Goal: Task Accomplishment & Management: Manage account settings

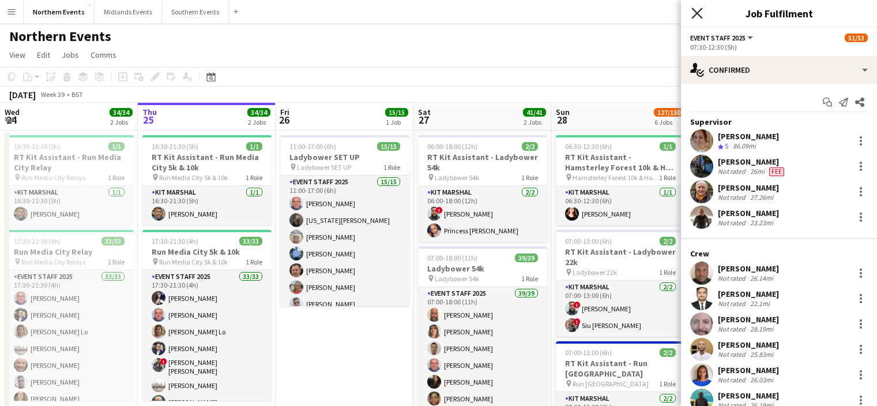
click at [695, 17] on icon at bounding box center [697, 12] width 11 height 11
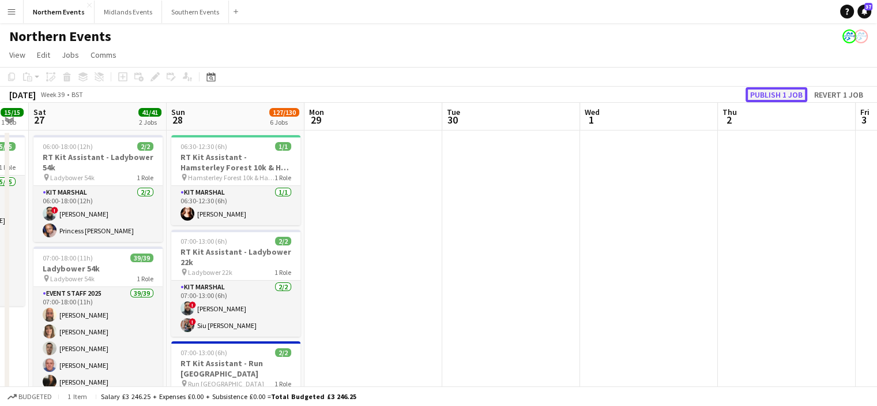
click at [770, 92] on button "Publish 1 job" at bounding box center [777, 94] width 62 height 15
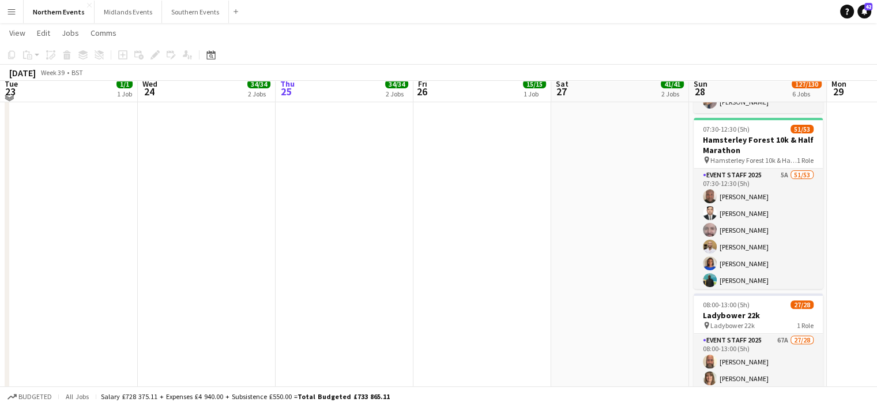
scroll to position [328, 0]
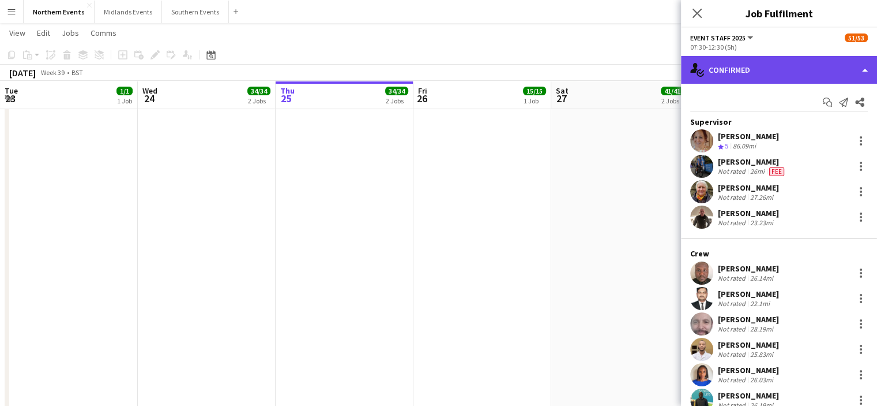
click at [800, 73] on div "single-neutral-actions-check-2 Confirmed" at bounding box center [779, 70] width 196 height 28
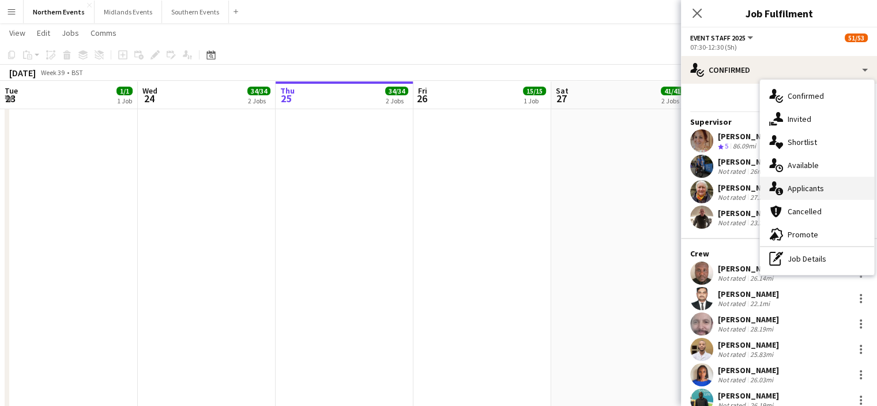
click at [816, 193] on span "Applicants" at bounding box center [806, 188] width 36 height 10
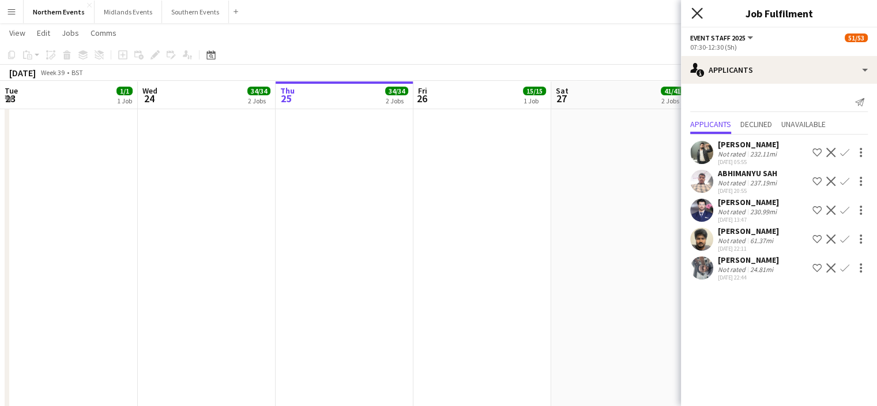
click at [696, 16] on icon "Close pop-in" at bounding box center [697, 12] width 11 height 11
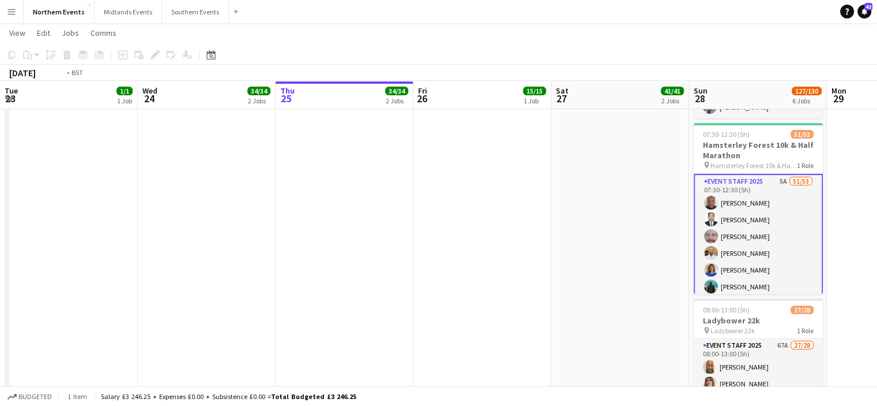
drag, startPoint x: 347, startPoint y: 184, endPoint x: 606, endPoint y: 209, distance: 260.2
click at [606, 209] on app-calendar-viewport "Sun 21 71/90 2 Jobs Mon 22 Tue 23 1/1 1 Job Wed 24 34/34 2 Jobs Thu 25 34/34 2 …" at bounding box center [438, 247] width 877 height 1060
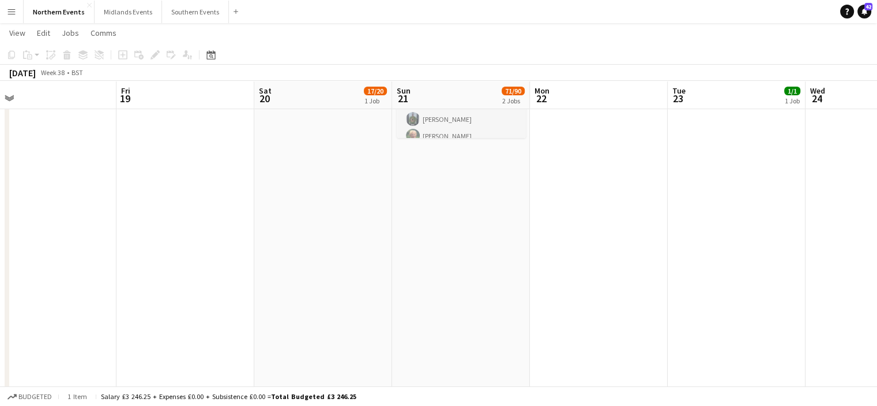
drag, startPoint x: 332, startPoint y: 251, endPoint x: 639, endPoint y: 231, distance: 306.9
click at [639, 231] on app-calendar-viewport "Tue 16 Wed 17 Thu 18 Fri 19 Sat 20 17/20 1 Job Sun 21 71/90 2 Jobs Mon 22 Tue 2…" at bounding box center [438, 247] width 877 height 1060
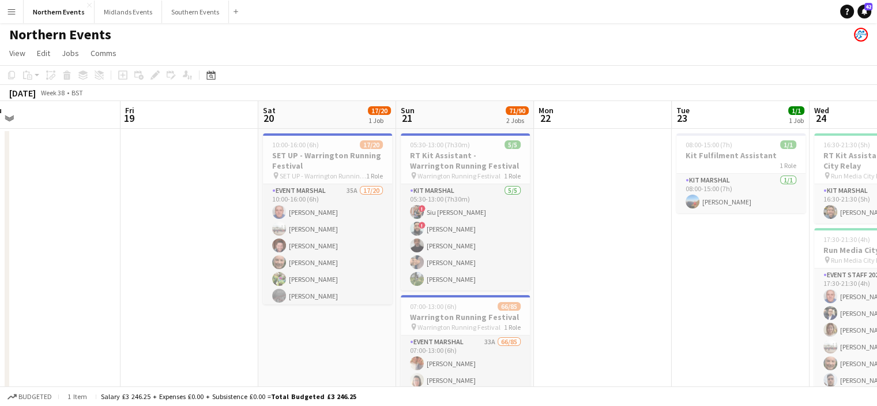
scroll to position [0, 0]
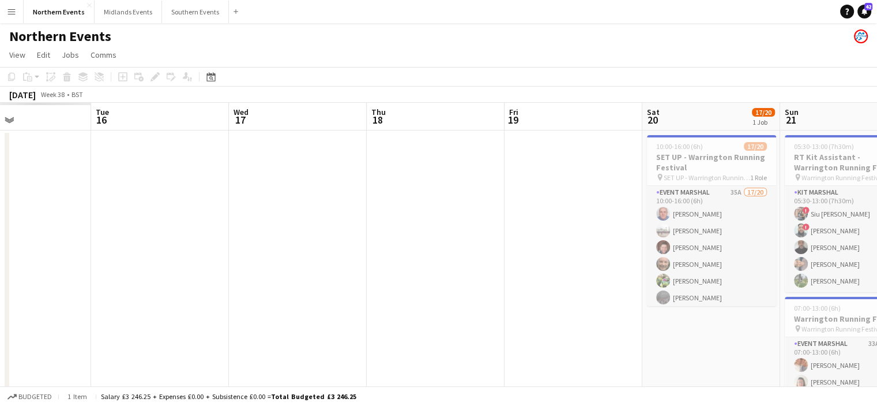
drag, startPoint x: 488, startPoint y: 246, endPoint x: 824, endPoint y: 242, distance: 335.7
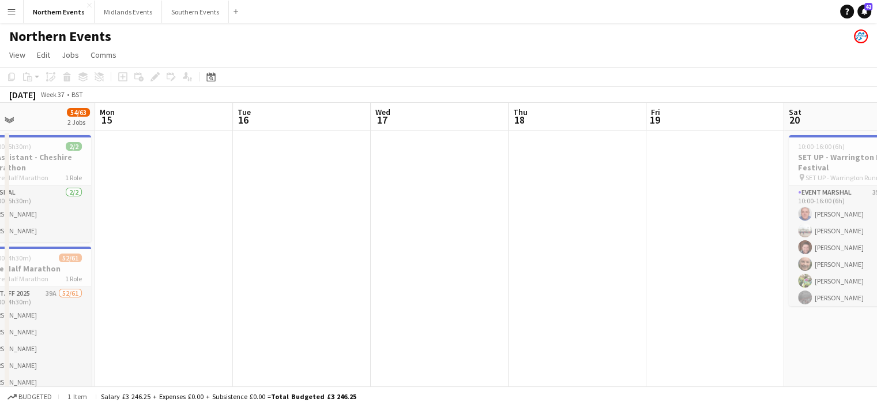
drag, startPoint x: 719, startPoint y: 279, endPoint x: 769, endPoint y: 288, distance: 51.0
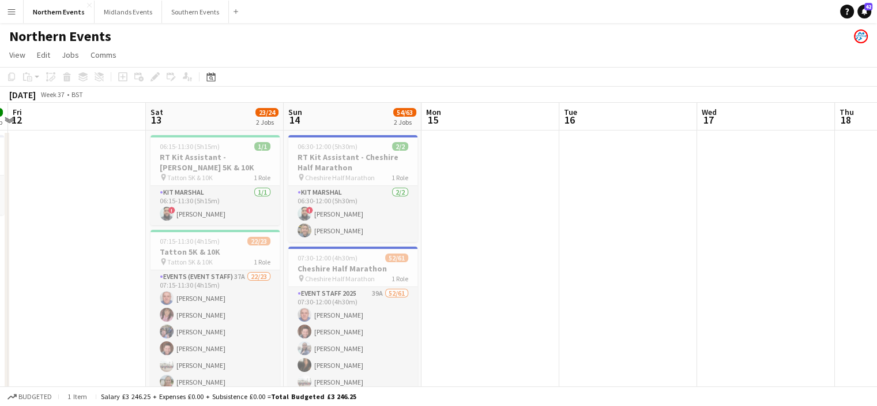
scroll to position [0, 358]
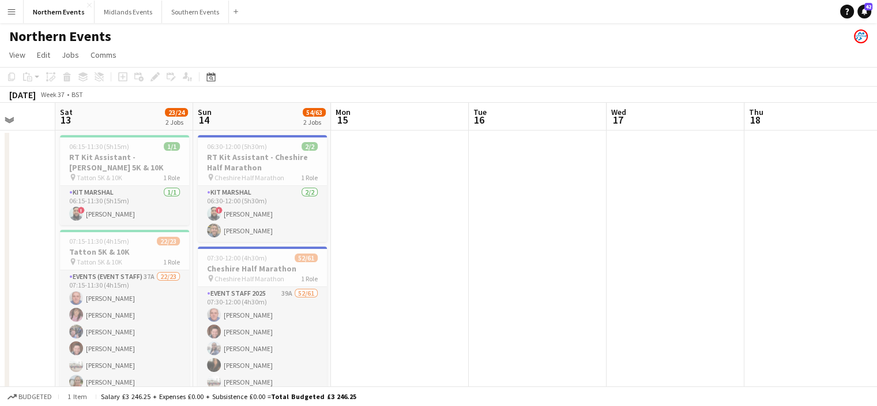
drag, startPoint x: 343, startPoint y: 260, endPoint x: 528, endPoint y: 244, distance: 185.8
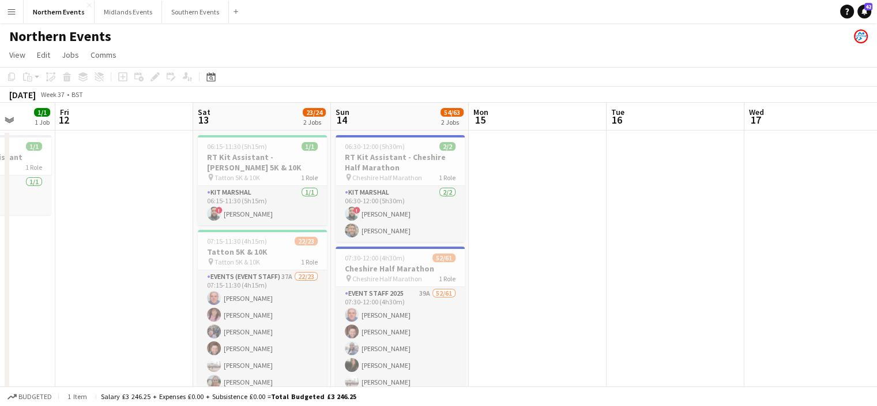
scroll to position [0, 301]
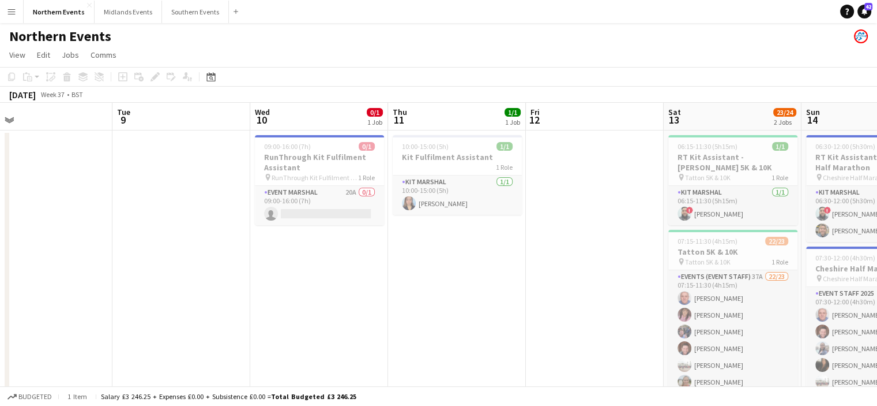
drag, startPoint x: 271, startPoint y: 261, endPoint x: 734, endPoint y: 263, distance: 462.6
click at [217, 77] on div "Date picker" at bounding box center [211, 77] width 14 height 14
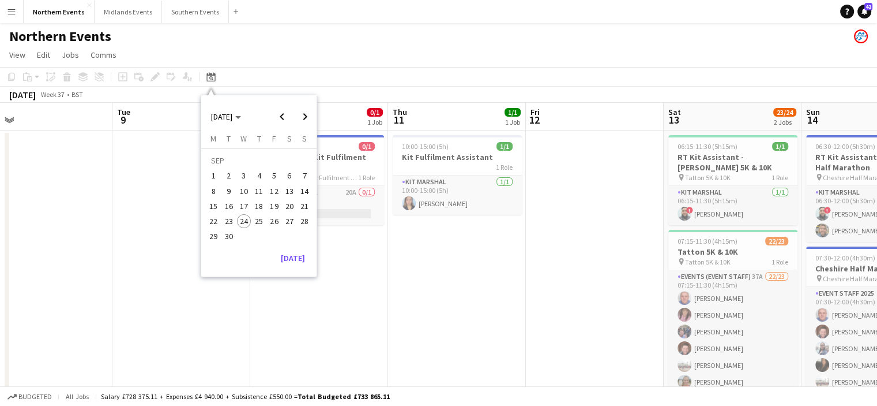
click at [244, 223] on span "24" at bounding box center [244, 221] width 14 height 14
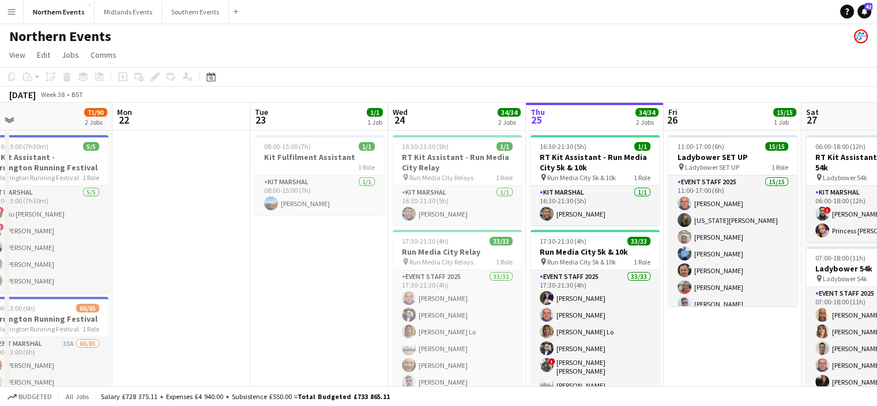
scroll to position [0, 397]
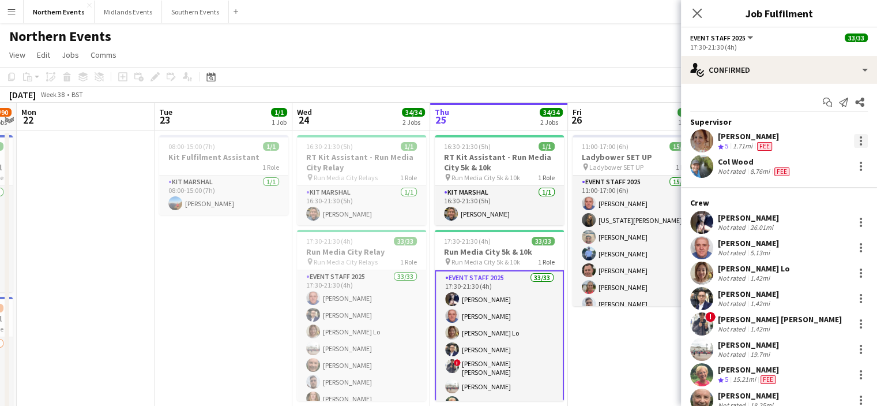
click at [854, 146] on div at bounding box center [861, 141] width 14 height 14
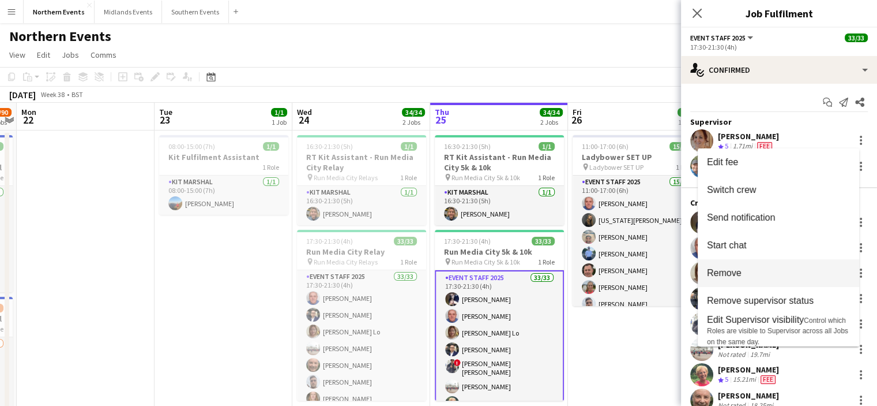
click at [731, 273] on span "Remove" at bounding box center [724, 273] width 35 height 10
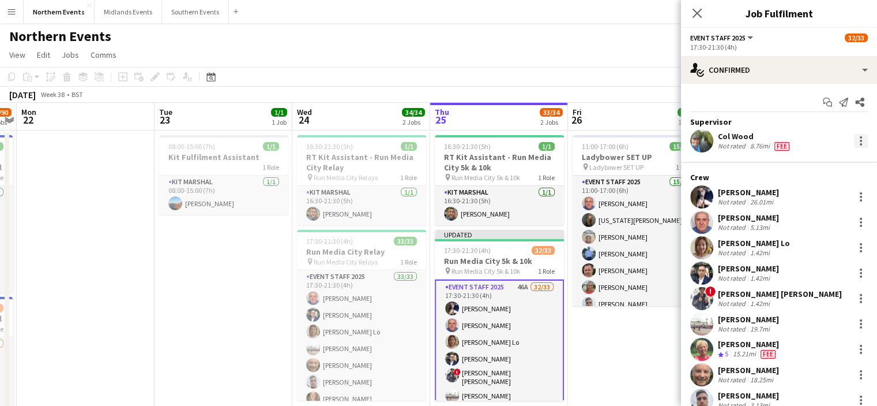
click at [854, 139] on div at bounding box center [861, 141] width 14 height 14
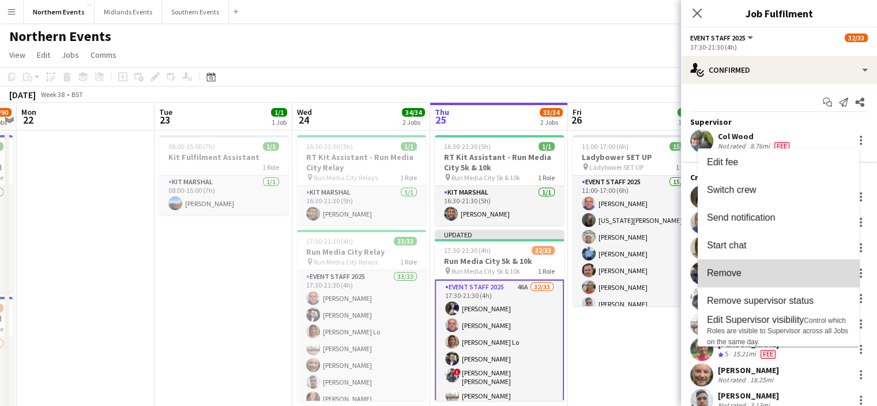
click at [740, 274] on span "Remove" at bounding box center [724, 273] width 35 height 10
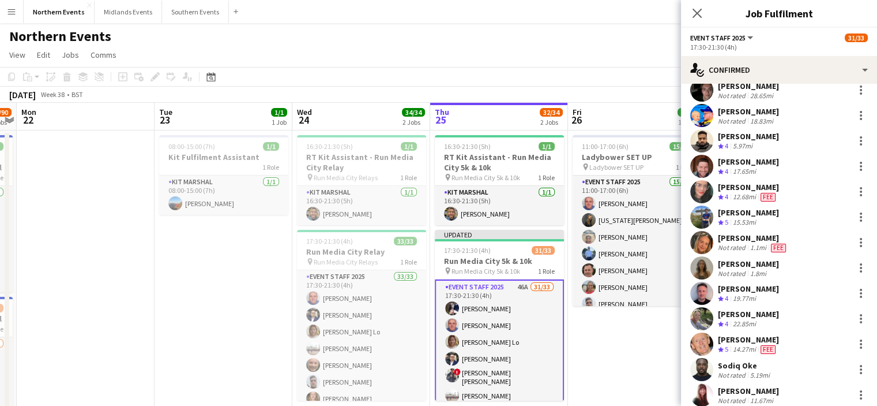
scroll to position [449, 0]
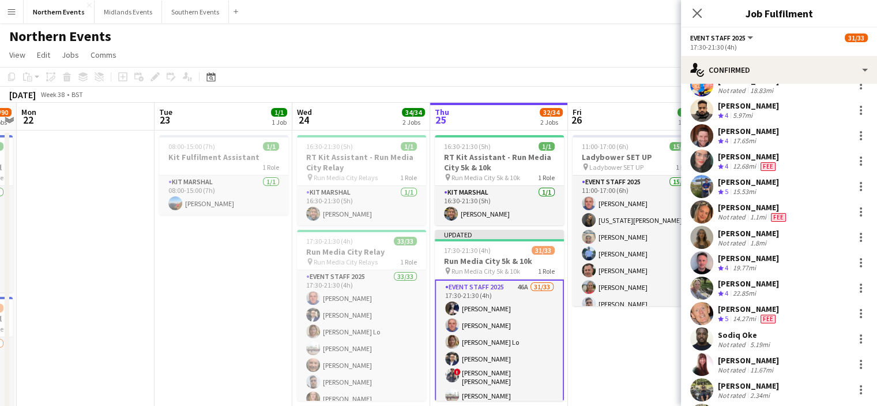
click at [740, 337] on div "Sodiq Oke" at bounding box center [745, 334] width 54 height 10
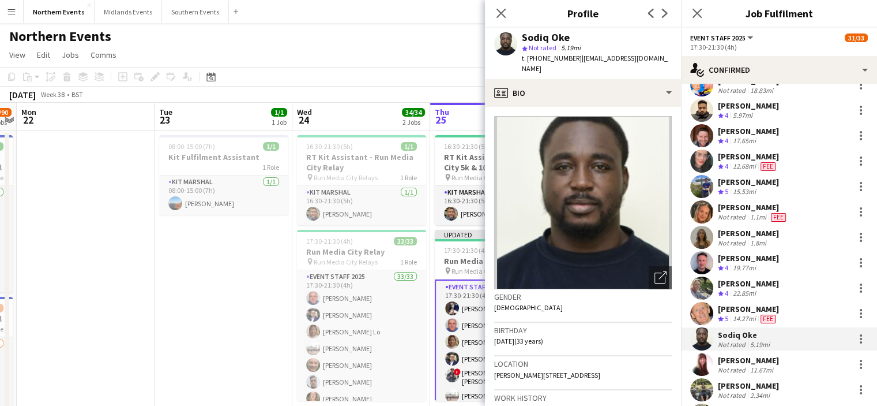
click at [584, 66] on div "Sodiq Oke star Not rated 5.19mi t. +447472334890 | temidayoyt@gmail.com" at bounding box center [583, 53] width 196 height 51
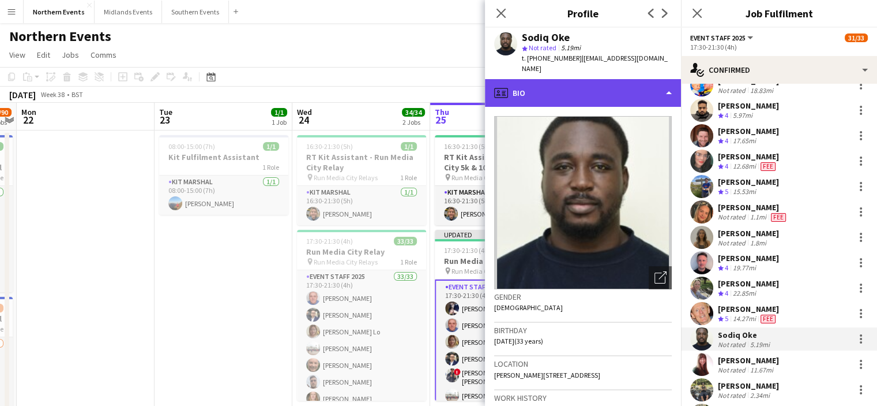
click at [575, 82] on div "profile Bio" at bounding box center [583, 93] width 196 height 28
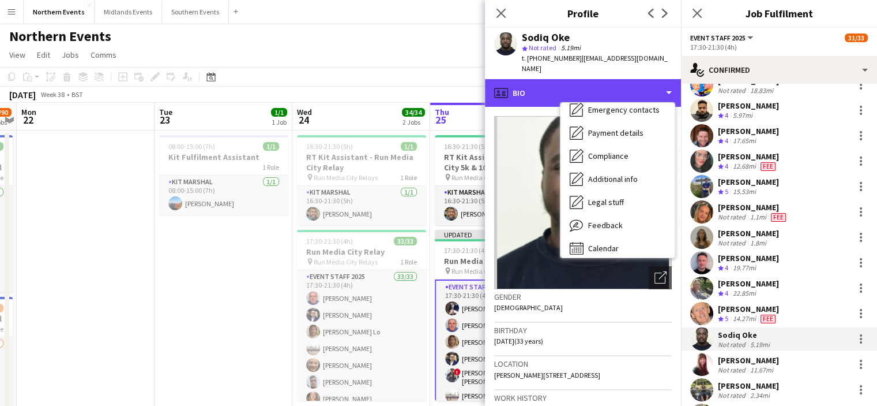
scroll to position [108, 0]
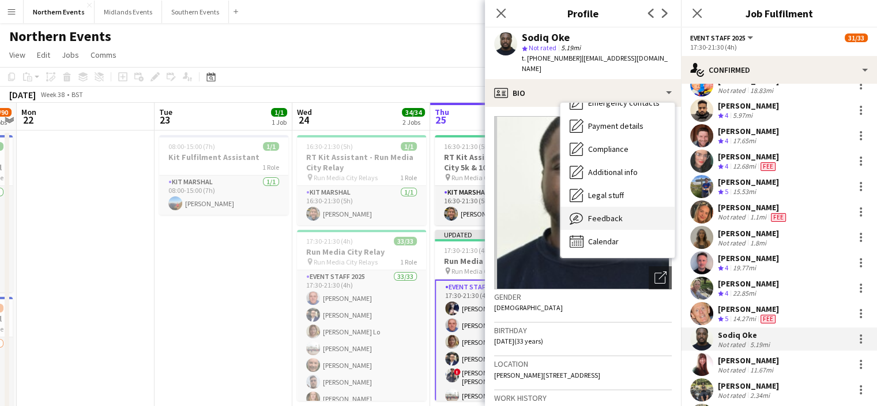
click at [619, 218] on div "Feedback Feedback" at bounding box center [618, 218] width 114 height 23
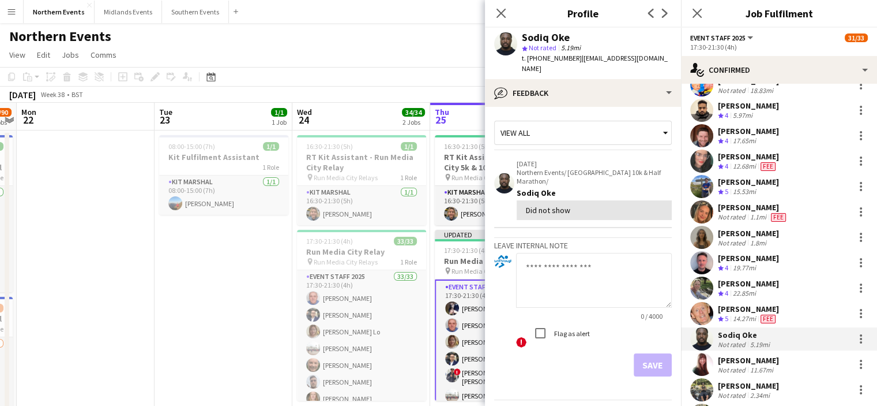
click at [553, 262] on textarea at bounding box center [594, 280] width 156 height 55
type textarea "**********"
click at [654, 359] on button "Save" at bounding box center [653, 364] width 38 height 23
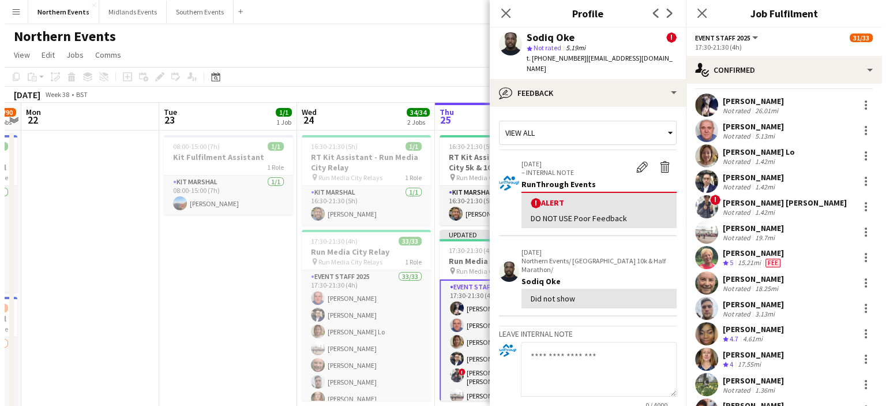
scroll to position [0, 0]
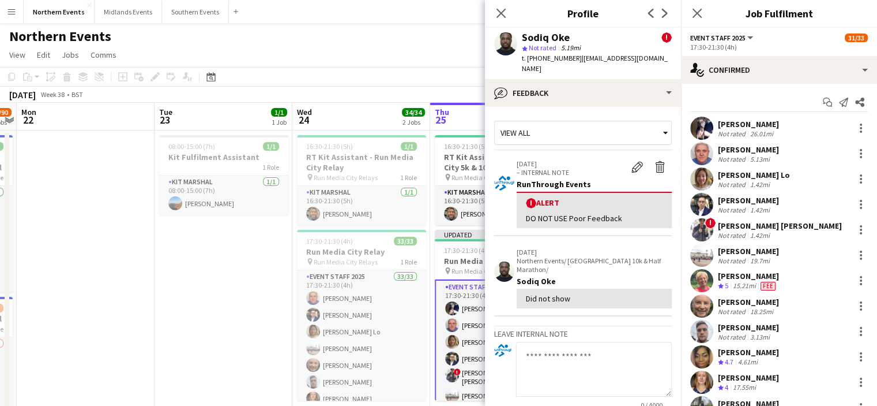
click at [18, 12] on button "Menu" at bounding box center [11, 11] width 23 height 23
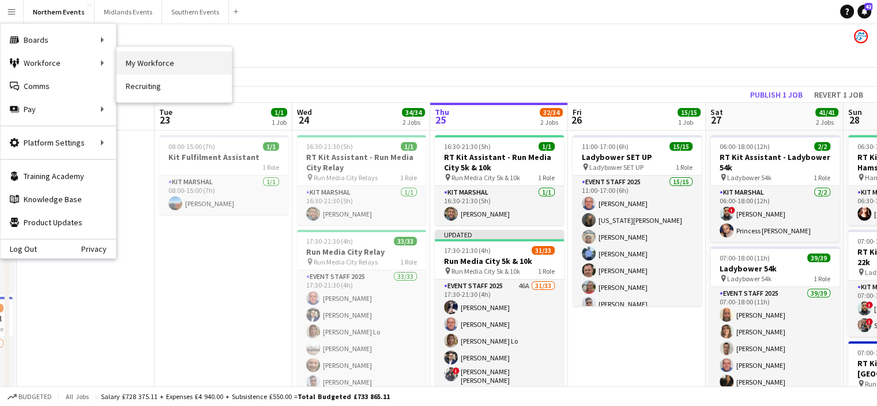
click at [130, 63] on link "My Workforce" at bounding box center [174, 62] width 115 height 23
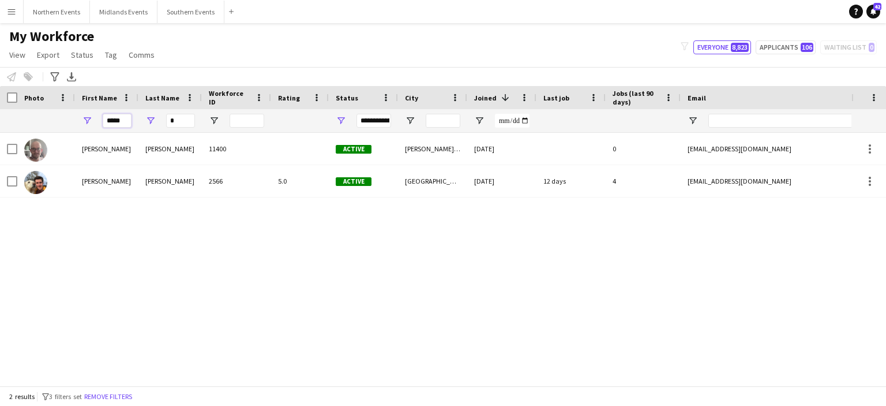
click at [121, 124] on input "*****" at bounding box center [117, 121] width 29 height 14
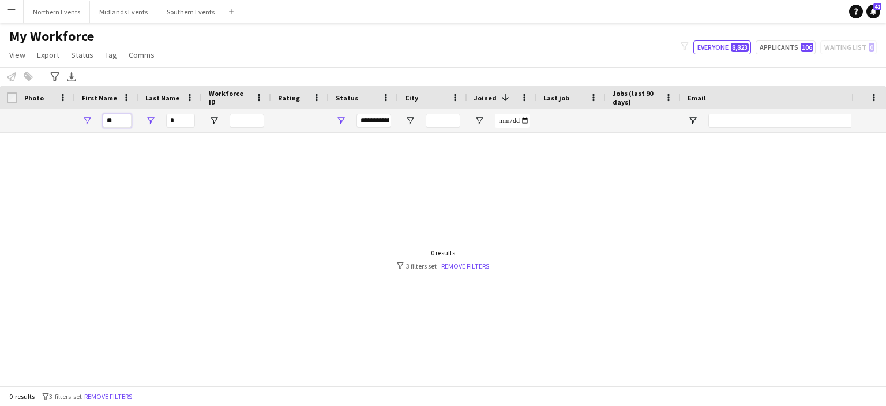
type input "*"
click at [115, 132] on div at bounding box center [117, 120] width 29 height 23
click at [115, 124] on input "First Name Filter Input" at bounding box center [117, 121] width 29 height 14
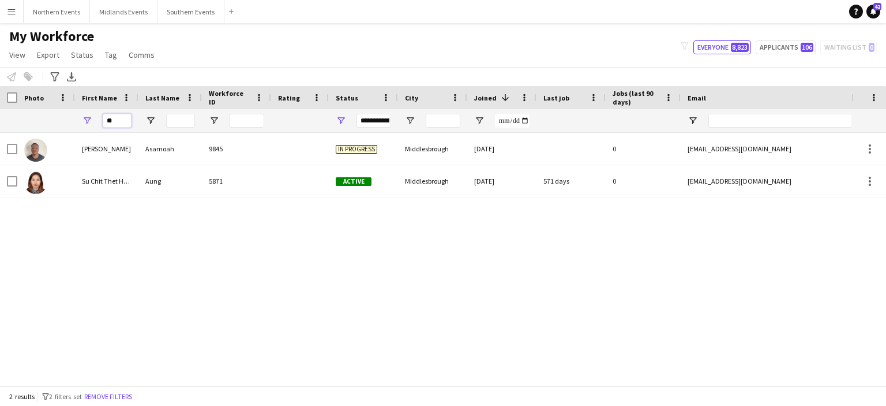
type input "*"
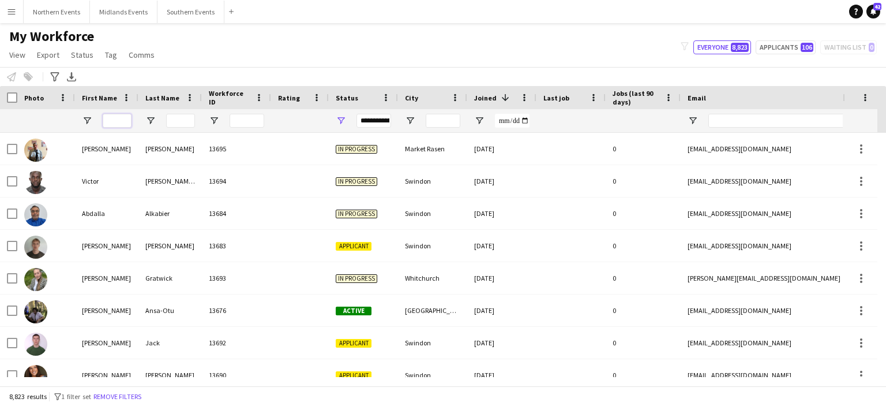
click at [120, 120] on input "First Name Filter Input" at bounding box center [117, 121] width 29 height 14
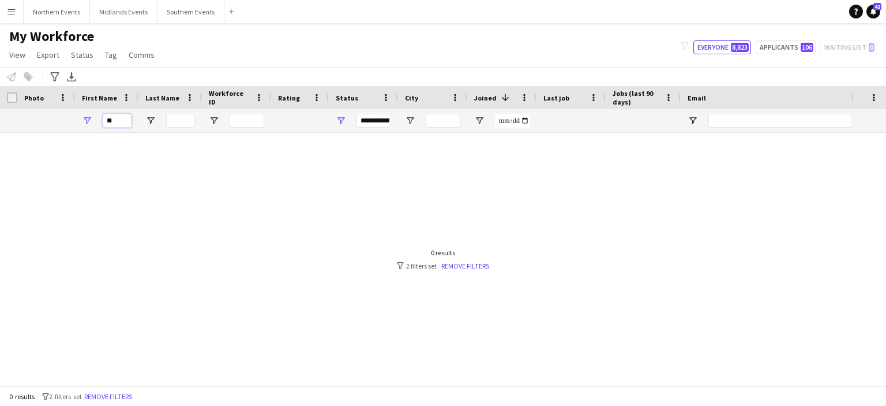
type input "*"
type input "***"
click at [63, 12] on button "Northern Events Close" at bounding box center [57, 12] width 66 height 22
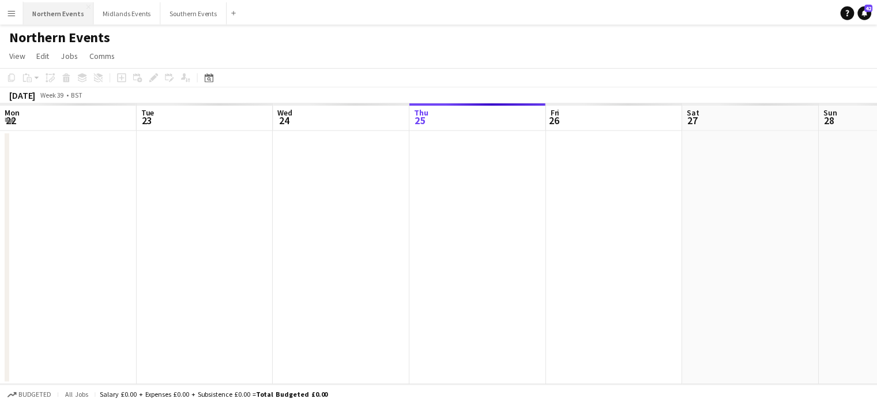
scroll to position [0, 276]
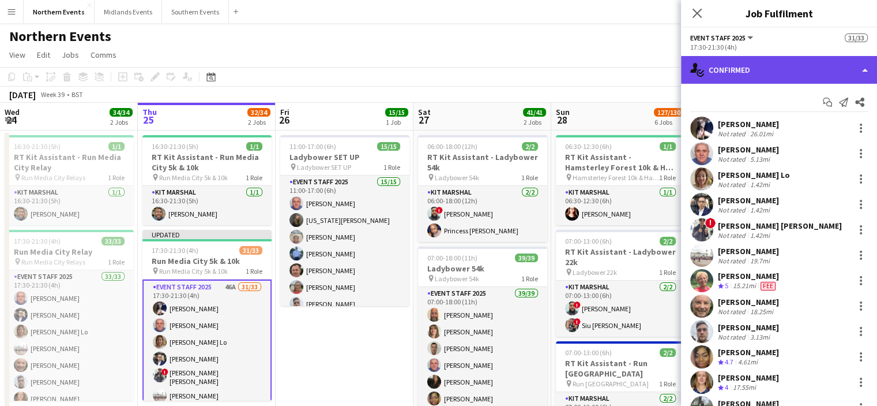
click at [751, 71] on div "single-neutral-actions-check-2 Confirmed" at bounding box center [779, 70] width 196 height 28
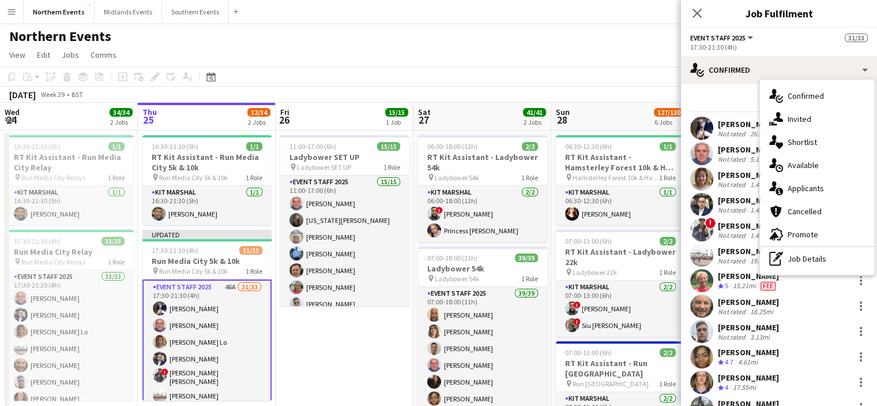
click at [804, 196] on div "single-neutral-actions-information Applicants" at bounding box center [817, 188] width 114 height 23
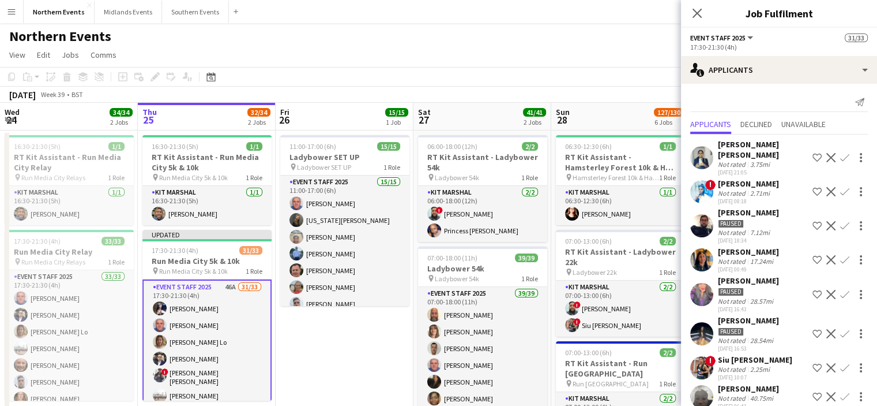
click at [743, 354] on div "Siu [PERSON_NAME]" at bounding box center [755, 359] width 74 height 10
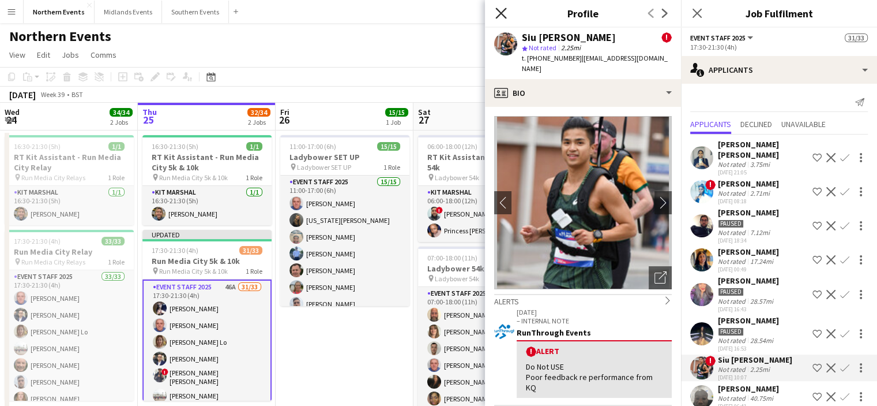
click at [500, 9] on icon "Close pop-in" at bounding box center [501, 12] width 11 height 11
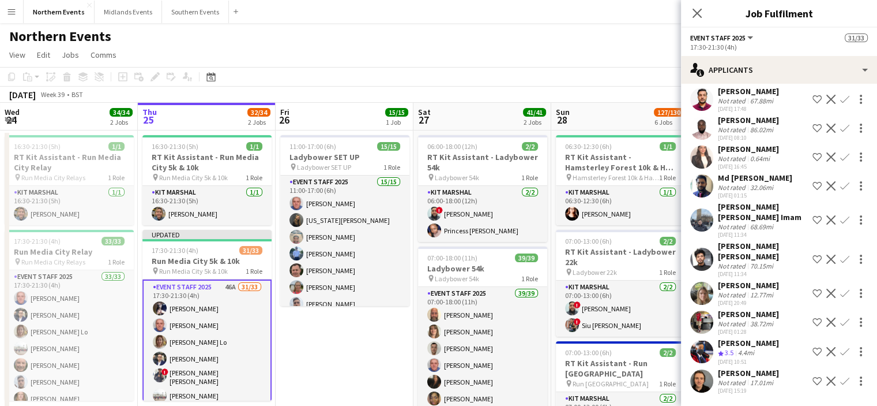
scroll to position [1184, 0]
click at [689, 14] on div "Close pop-in" at bounding box center [697, 13] width 32 height 27
click at [704, 9] on app-icon "Close pop-in" at bounding box center [697, 13] width 17 height 17
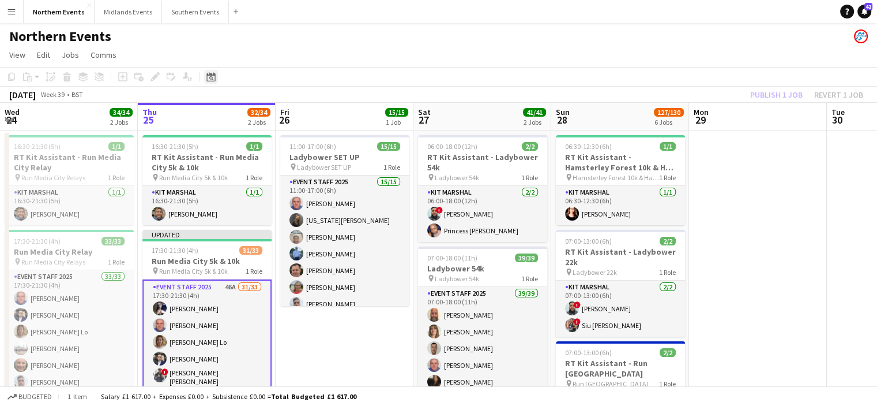
click at [217, 73] on div "Date picker" at bounding box center [211, 77] width 14 height 14
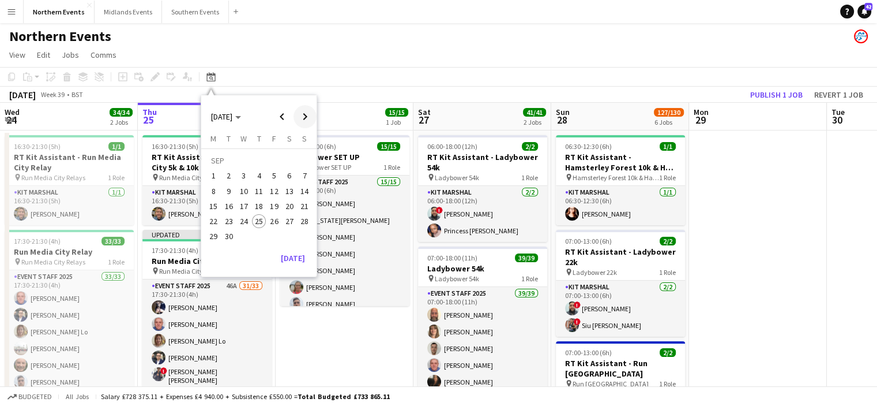
click at [304, 112] on span "Next month" at bounding box center [305, 116] width 23 height 23
click at [307, 114] on span "Next month" at bounding box center [305, 116] width 23 height 23
click at [302, 207] on span "23" at bounding box center [305, 209] width 14 height 14
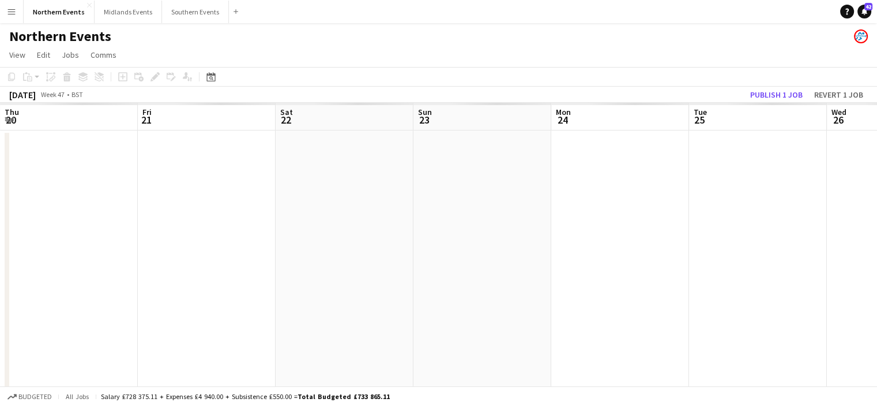
scroll to position [0, 397]
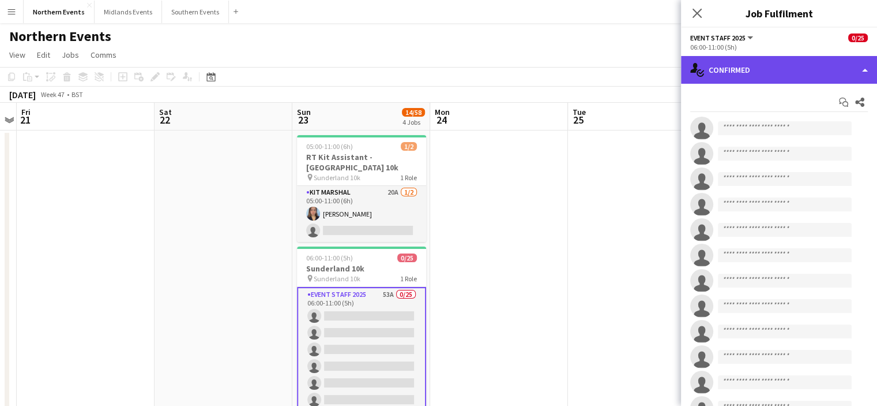
click at [733, 69] on div "single-neutral-actions-check-2 Confirmed" at bounding box center [779, 70] width 196 height 28
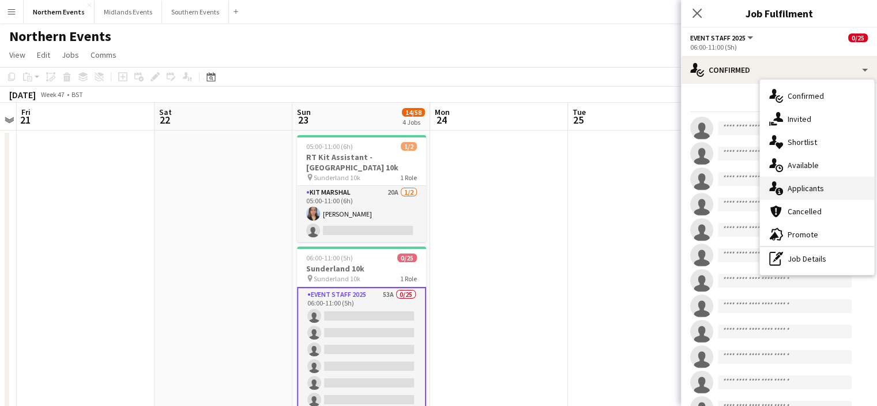
click at [791, 189] on span "Applicants" at bounding box center [806, 188] width 36 height 10
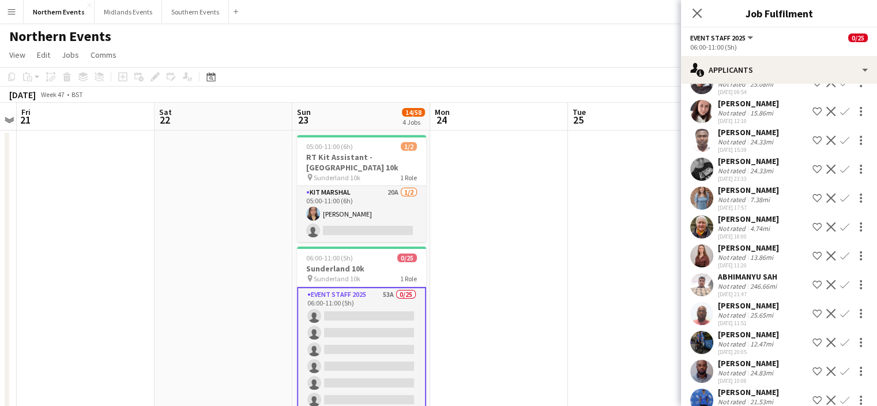
scroll to position [707, 0]
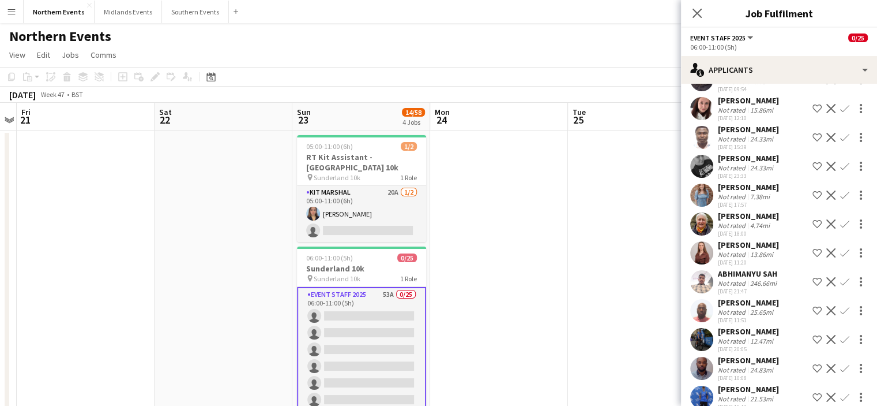
click at [840, 228] on app-icon "Confirm" at bounding box center [844, 223] width 9 height 9
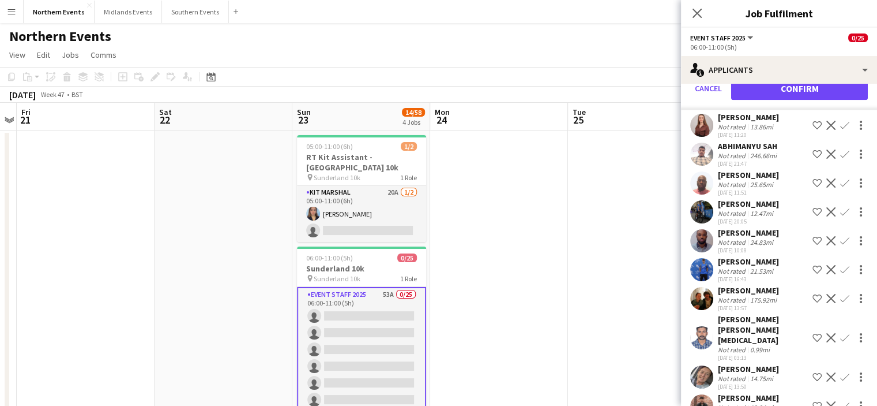
scroll to position [1094, 0]
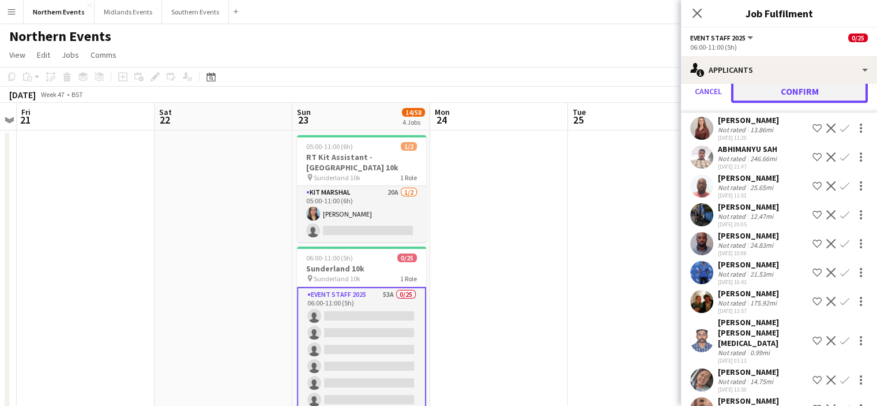
click at [800, 103] on button "Confirm" at bounding box center [799, 91] width 137 height 23
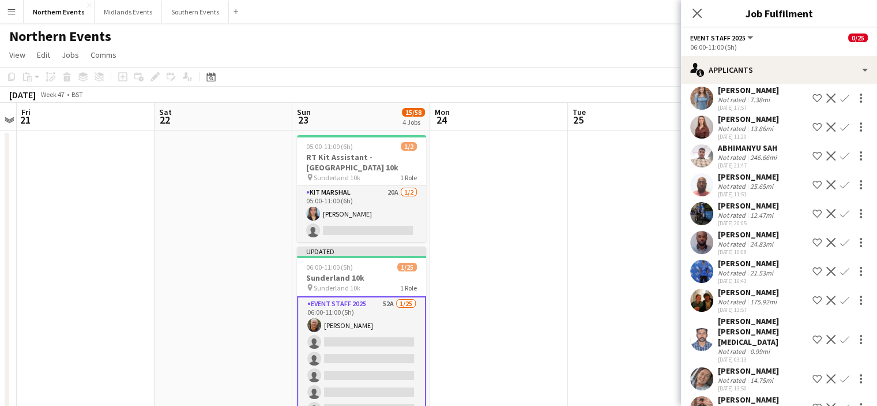
click at [840, 276] on app-icon "Confirm" at bounding box center [844, 271] width 9 height 9
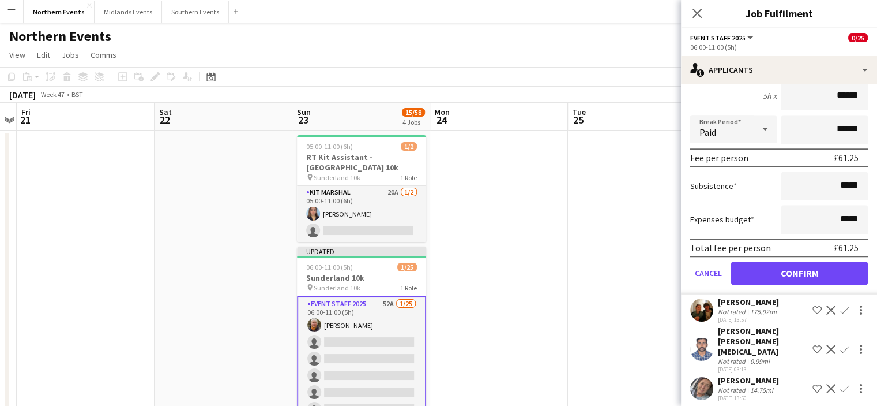
scroll to position [1084, 0]
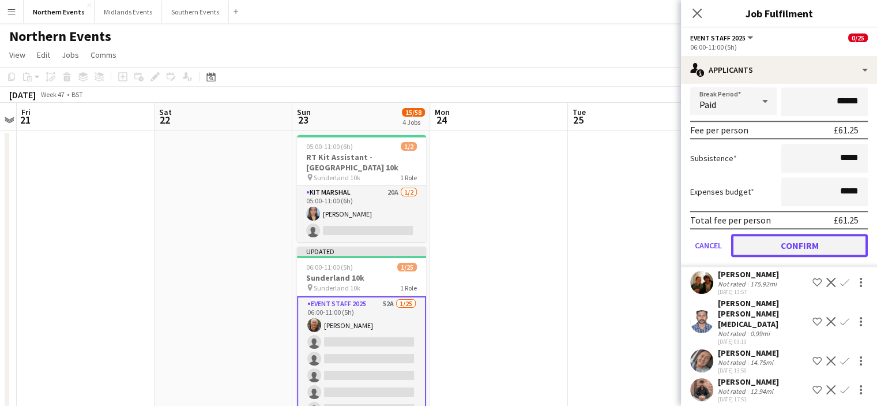
click at [797, 246] on button "Confirm" at bounding box center [799, 245] width 137 height 23
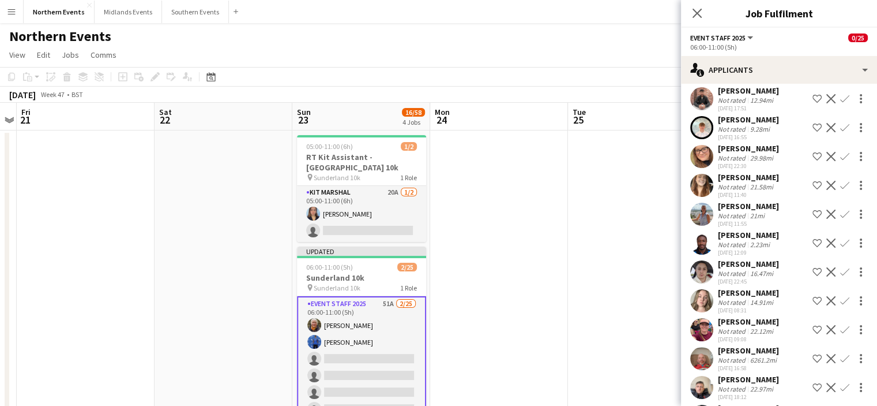
scroll to position [794, 0]
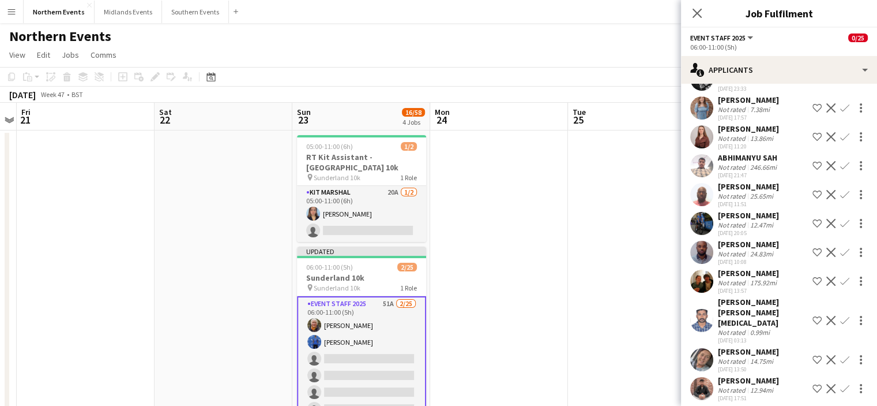
click at [840, 355] on app-icon "Confirm" at bounding box center [844, 359] width 9 height 9
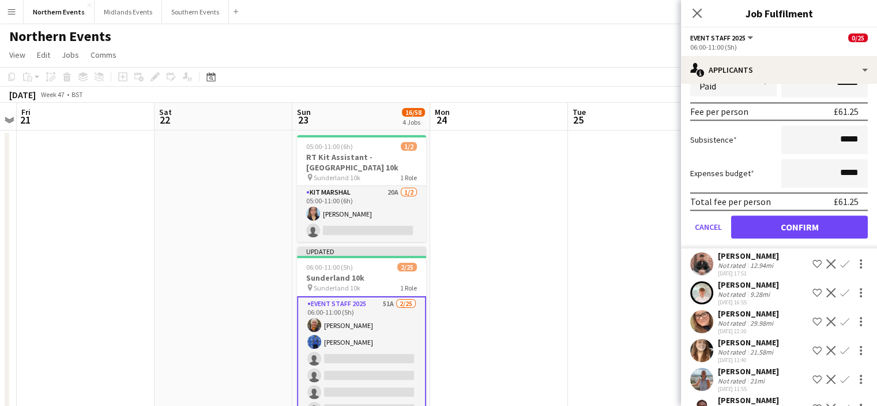
scroll to position [1178, 0]
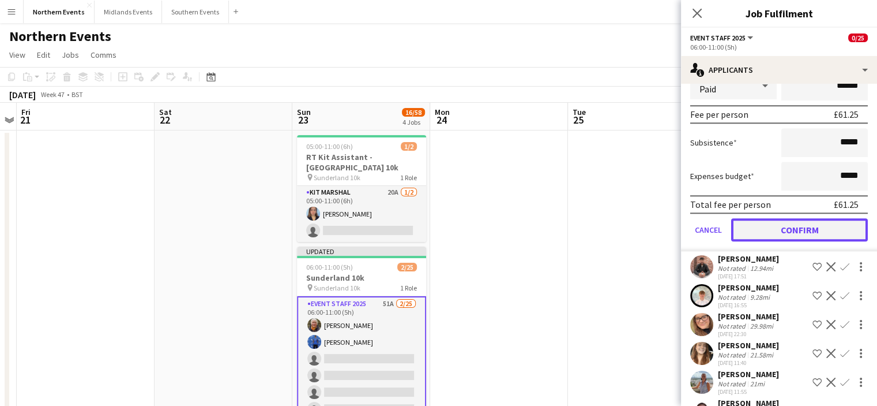
click at [812, 227] on button "Confirm" at bounding box center [799, 229] width 137 height 23
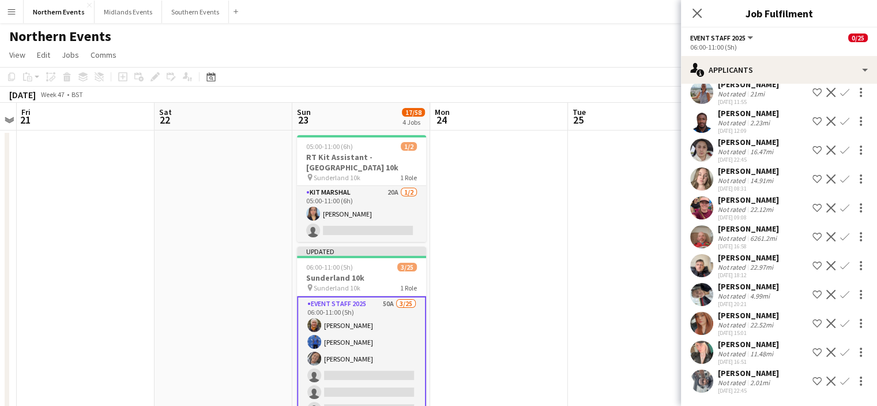
scroll to position [888, 0]
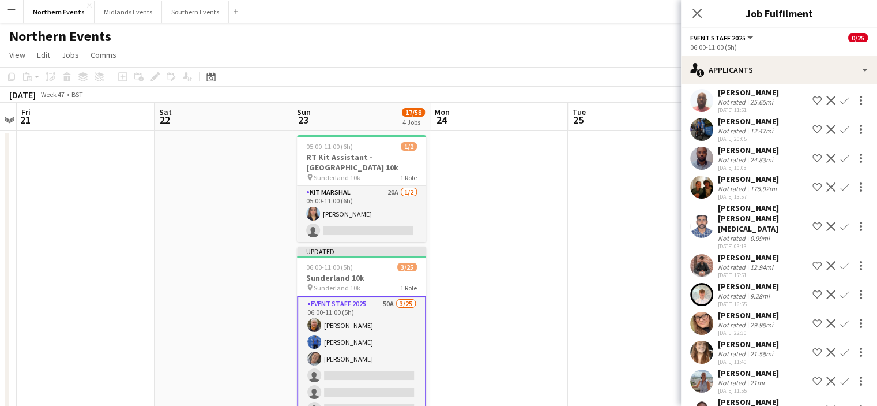
click at [840, 295] on app-icon "Confirm" at bounding box center [844, 294] width 9 height 9
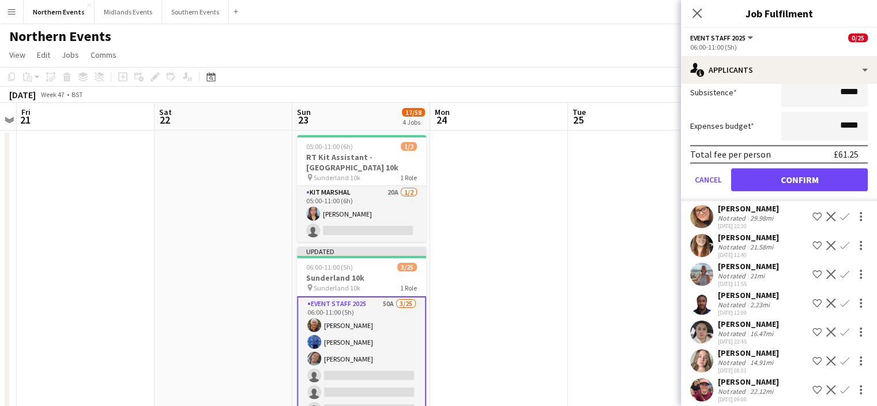
scroll to position [1257, 0]
click at [782, 182] on button "Confirm" at bounding box center [799, 179] width 137 height 23
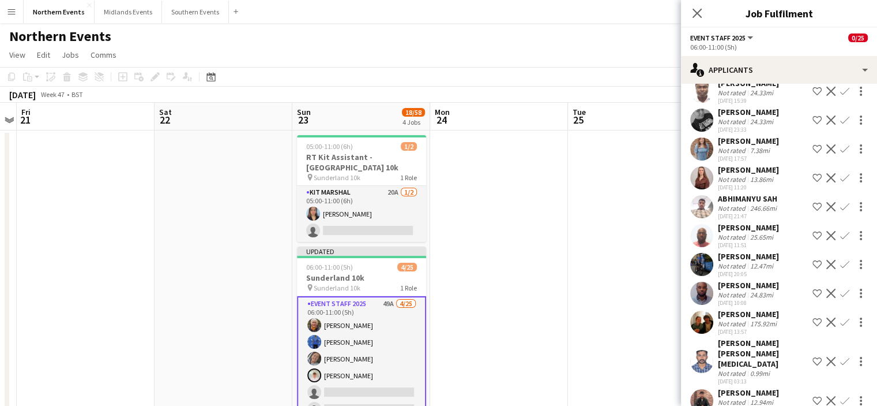
scroll to position [751, 0]
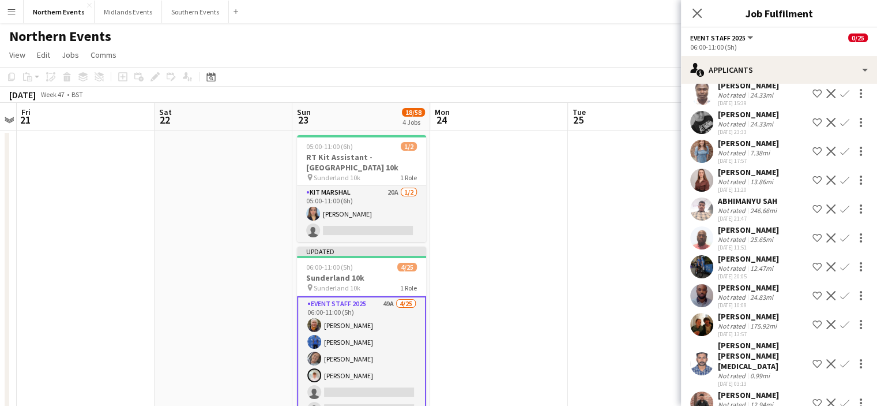
click at [840, 271] on app-icon "Confirm" at bounding box center [844, 266] width 9 height 9
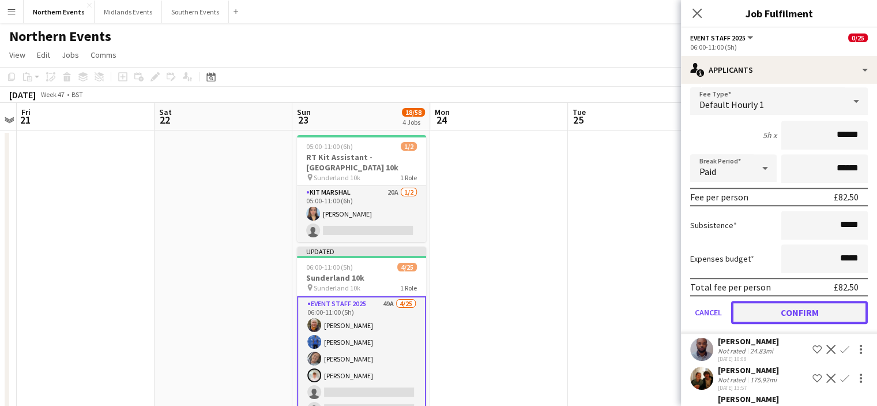
click at [828, 321] on button "Confirm" at bounding box center [799, 312] width 137 height 23
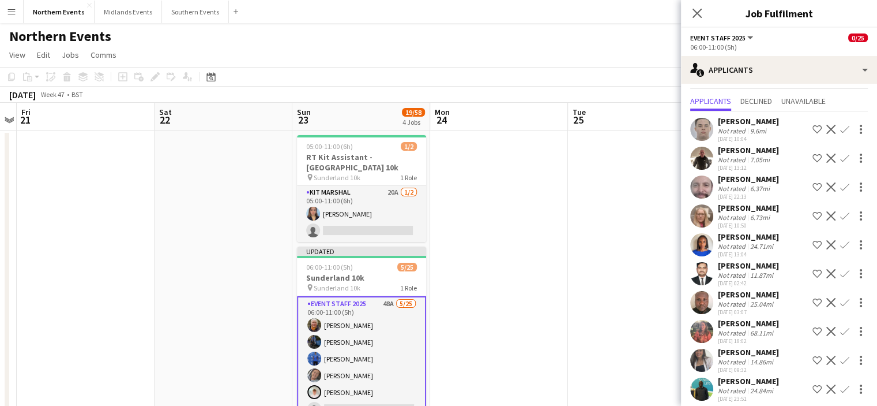
scroll to position [0, 0]
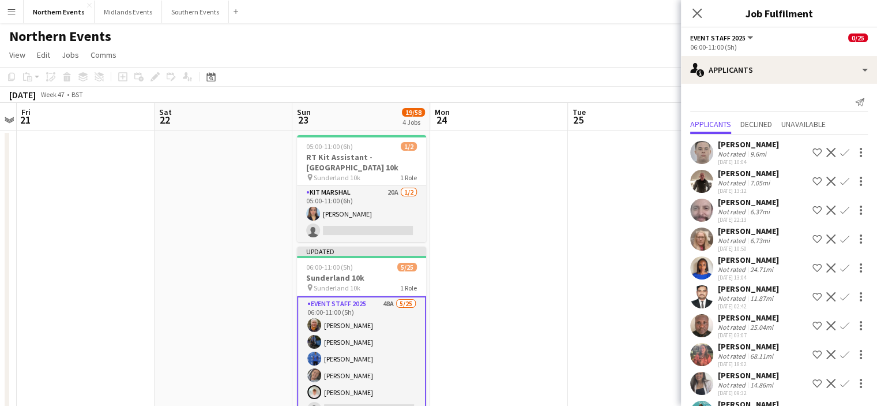
click at [840, 181] on app-icon "Confirm" at bounding box center [844, 181] width 9 height 9
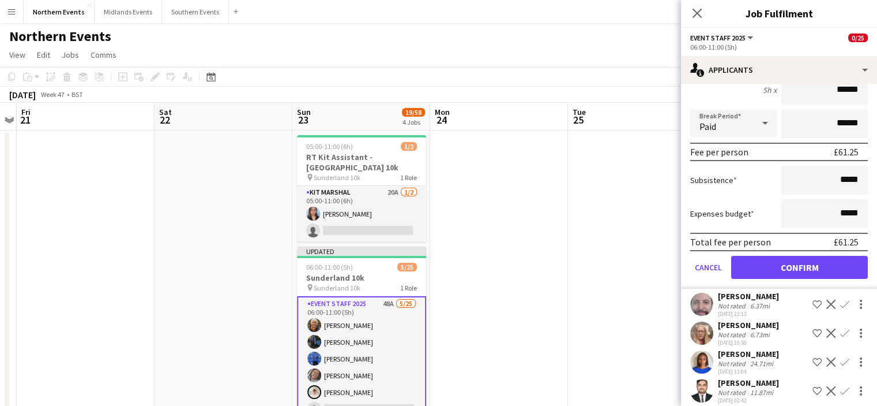
scroll to position [175, 0]
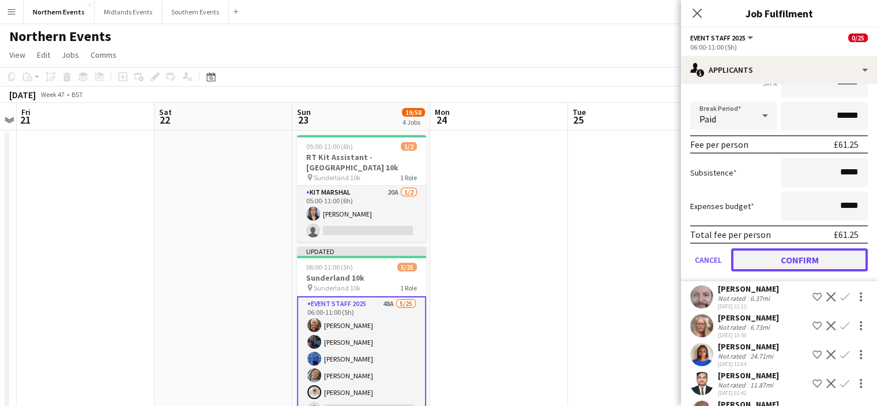
click at [774, 258] on button "Confirm" at bounding box center [799, 259] width 137 height 23
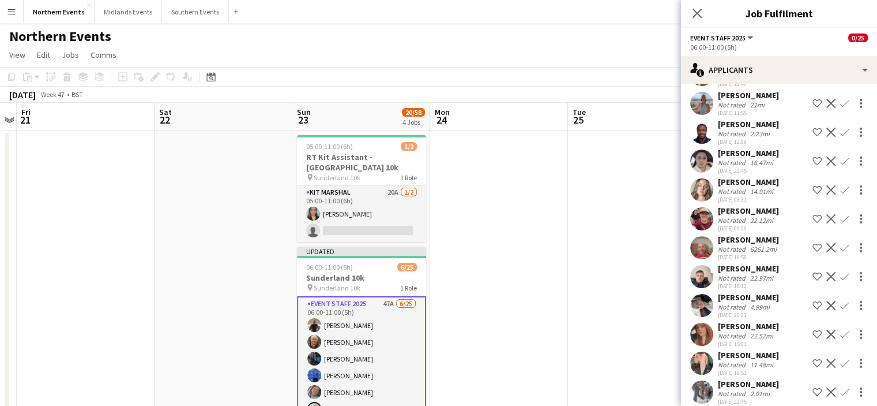
scroll to position [1090, 0]
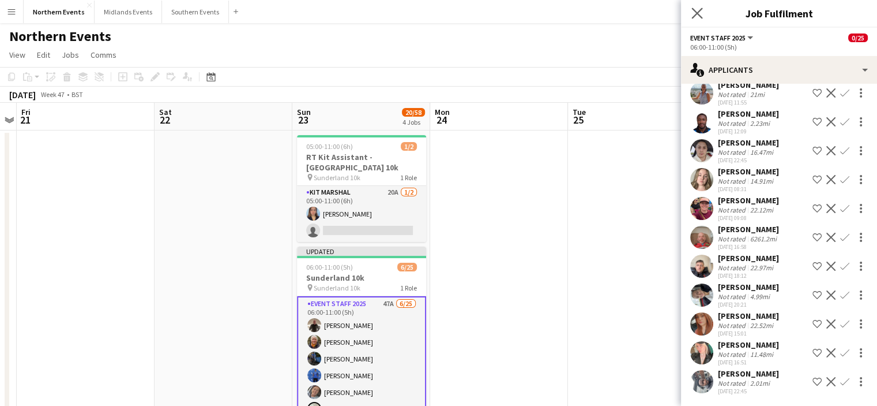
click at [697, 6] on app-icon "Close pop-in" at bounding box center [697, 13] width 17 height 17
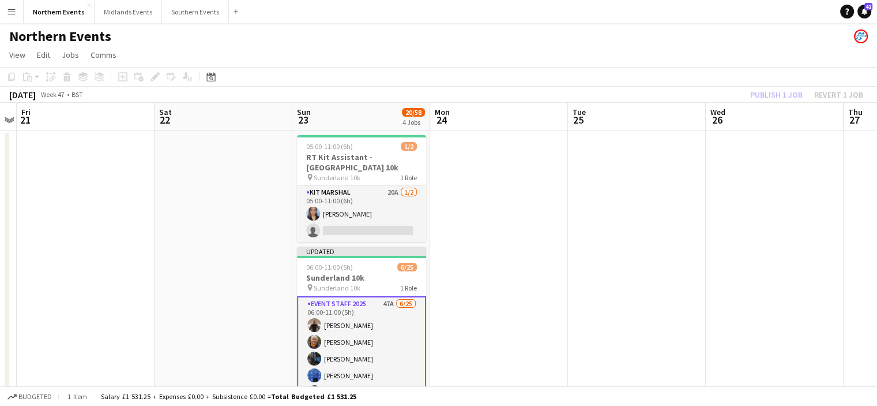
click at [767, 94] on div "Publish 1 job Revert 1 job" at bounding box center [807, 94] width 141 height 15
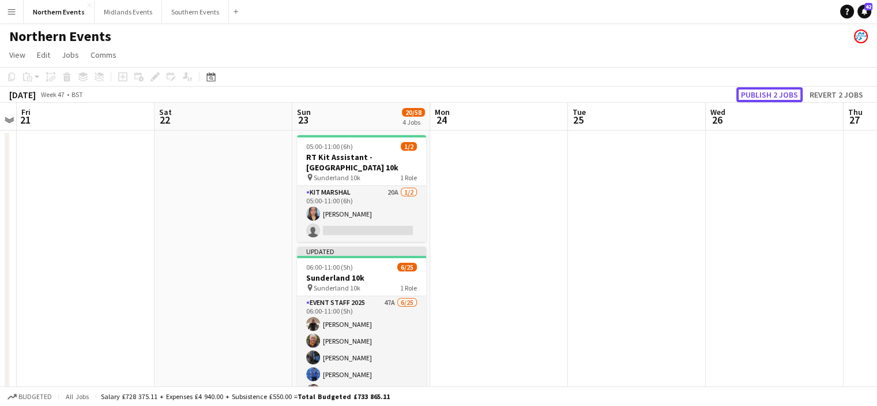
click at [767, 94] on button "Publish 2 jobs" at bounding box center [770, 94] width 66 height 15
